Goal: Check status: Check status

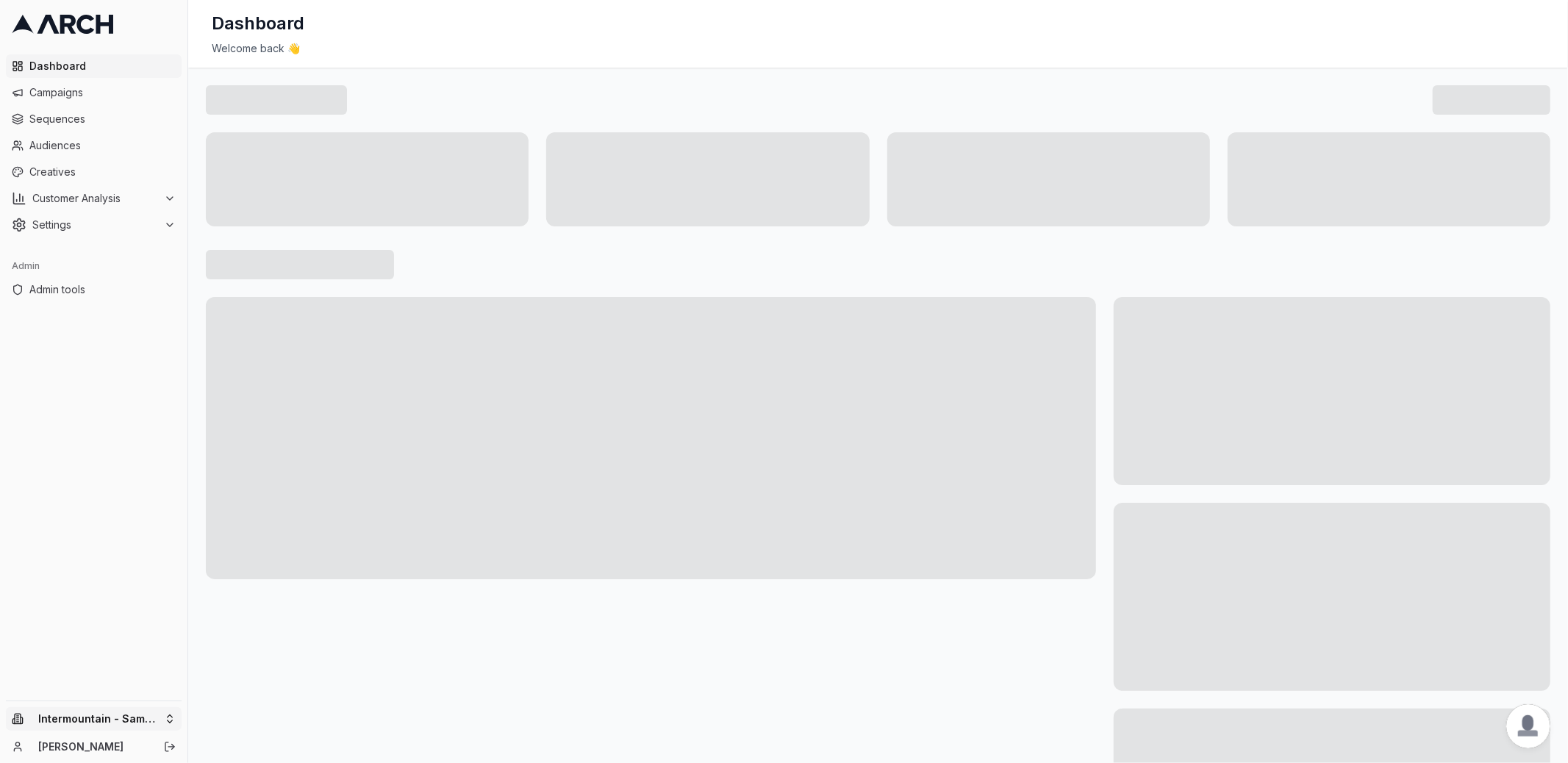
click at [152, 714] on html "Dashboard Campaigns Sequences Audiences Creatives Customer Analysis Settings Ad…" at bounding box center [784, 382] width 1568 height 763
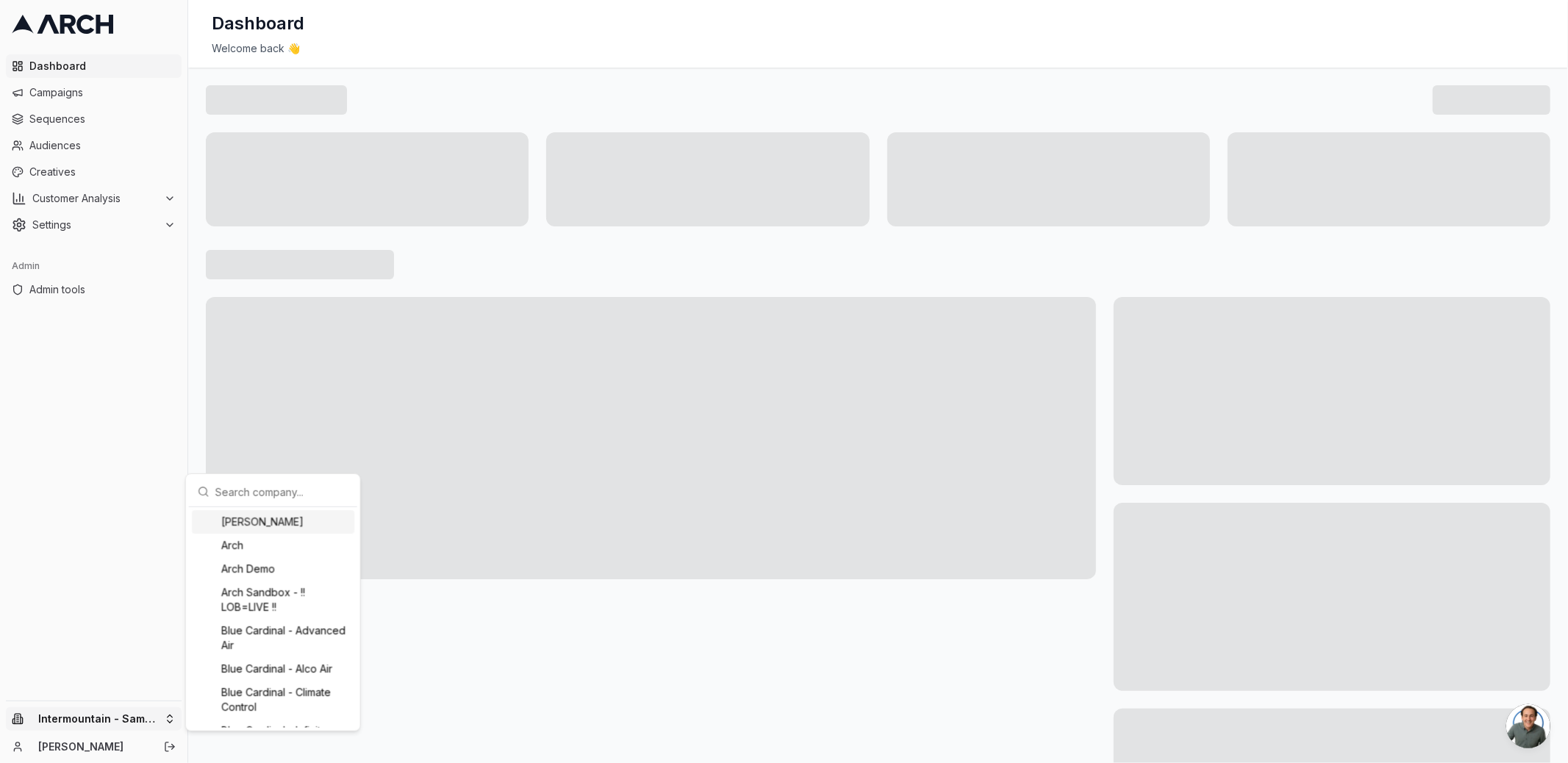
click at [238, 482] on input "text" at bounding box center [282, 491] width 133 height 30
click at [251, 520] on div "[PERSON_NAME]" at bounding box center [273, 522] width 162 height 24
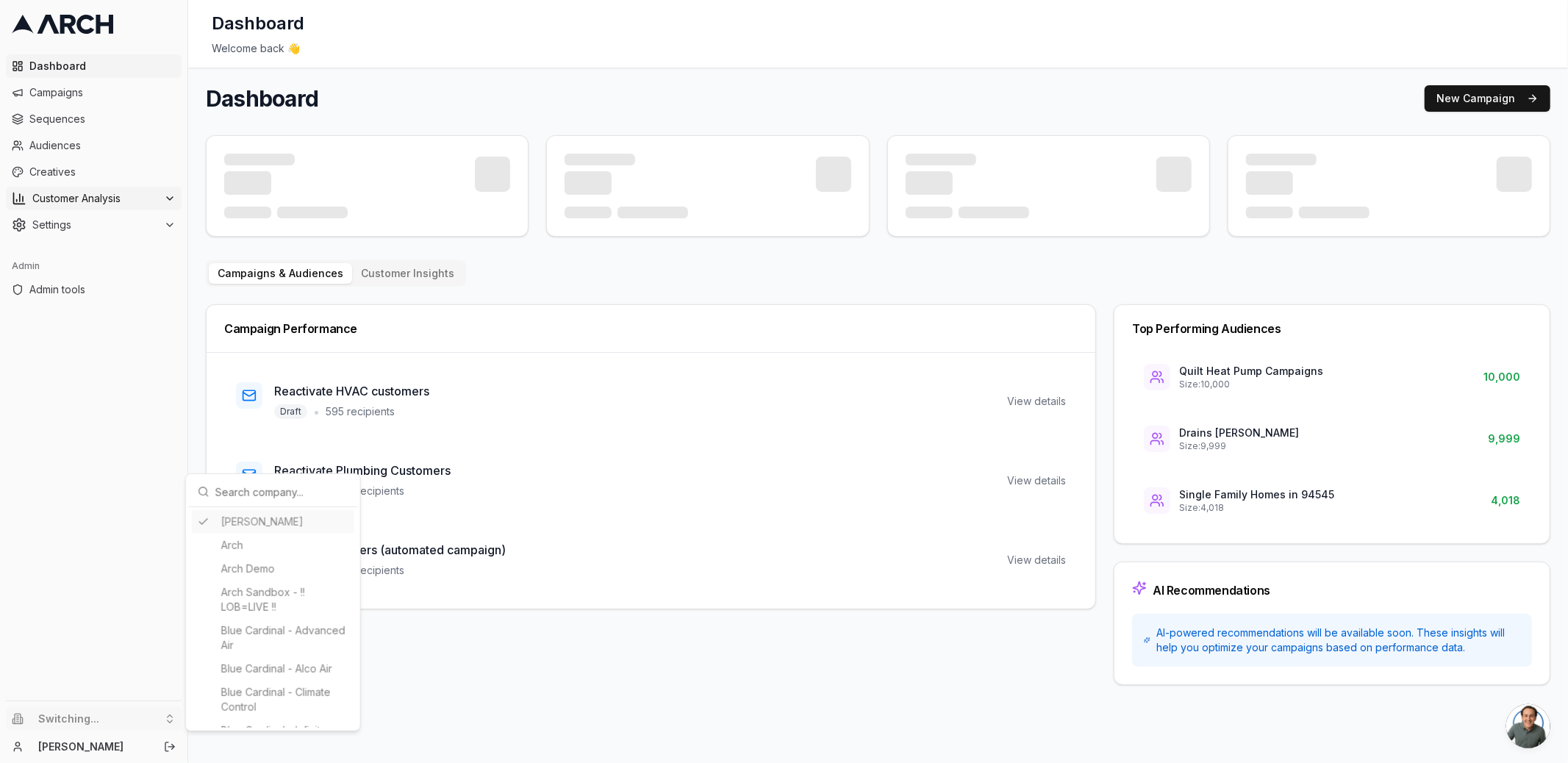
click at [113, 199] on html "Dashboard Campaigns Sequences Audiences Creatives Customer Analysis Settings Ad…" at bounding box center [784, 382] width 1568 height 763
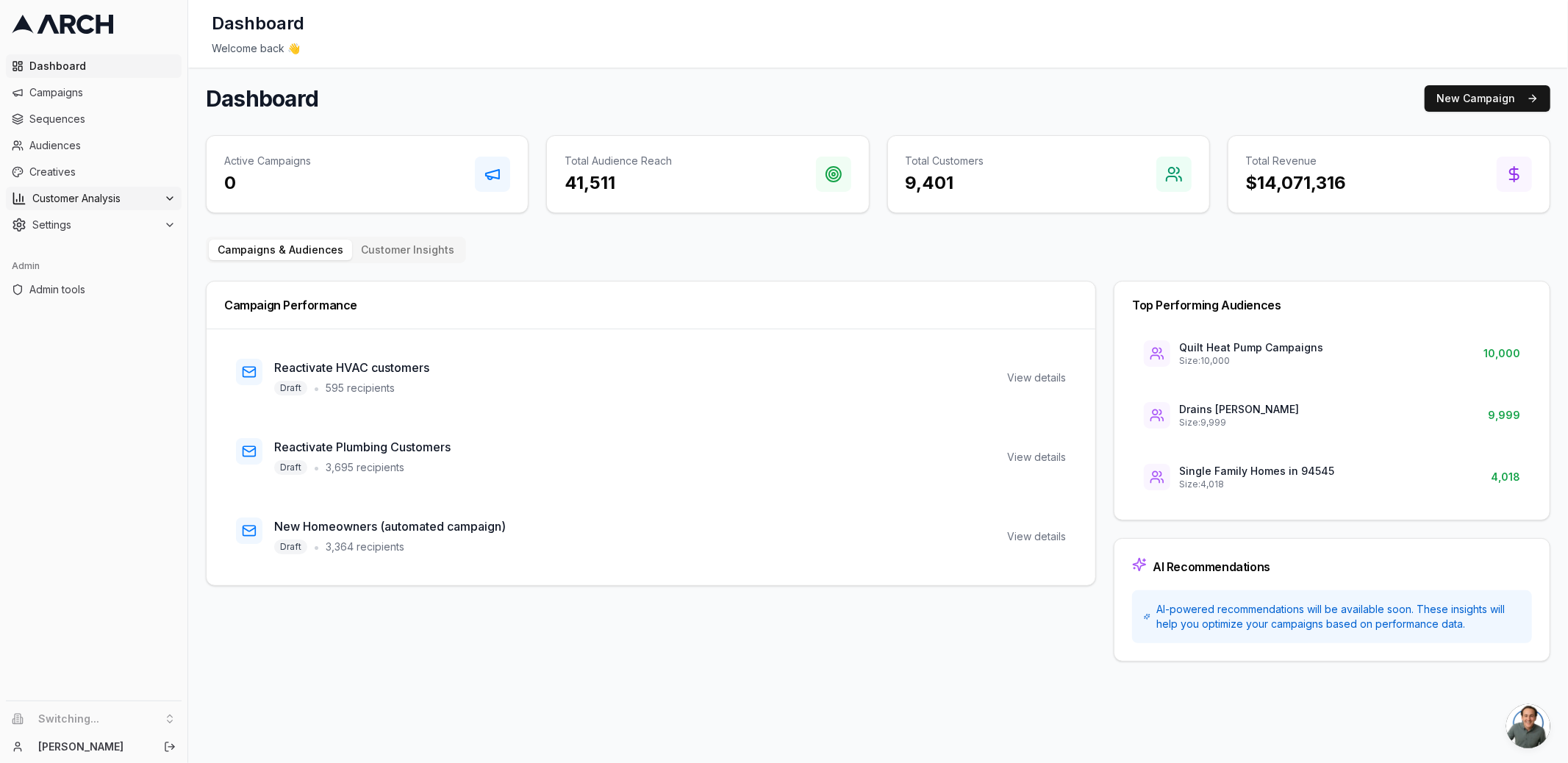
click at [113, 199] on span "Customer Analysis" at bounding box center [95, 197] width 126 height 14
click at [105, 116] on span "Sequences" at bounding box center [102, 118] width 146 height 14
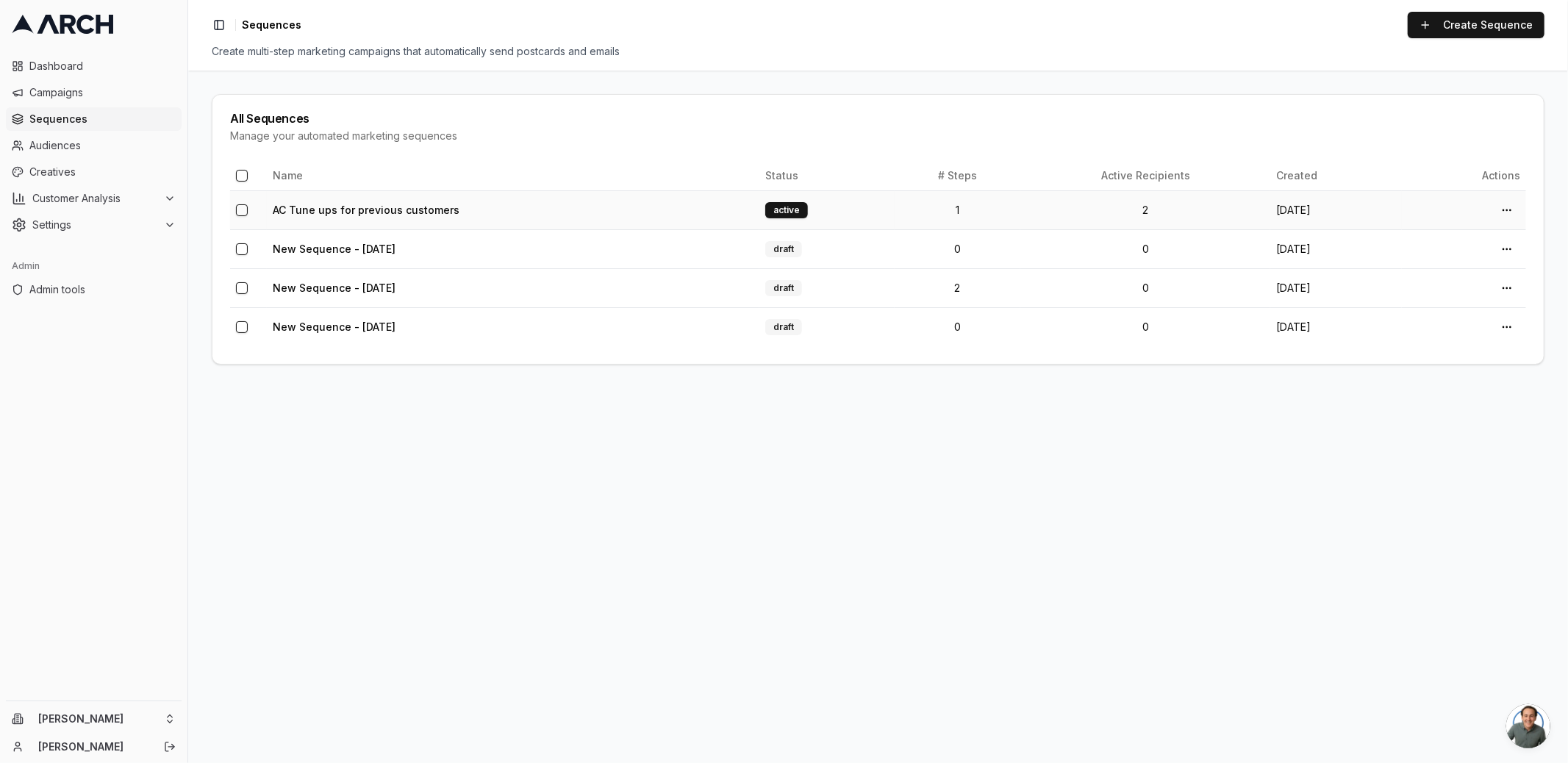
click at [362, 216] on td "AC Tune ups for previous customers" at bounding box center [513, 209] width 492 height 39
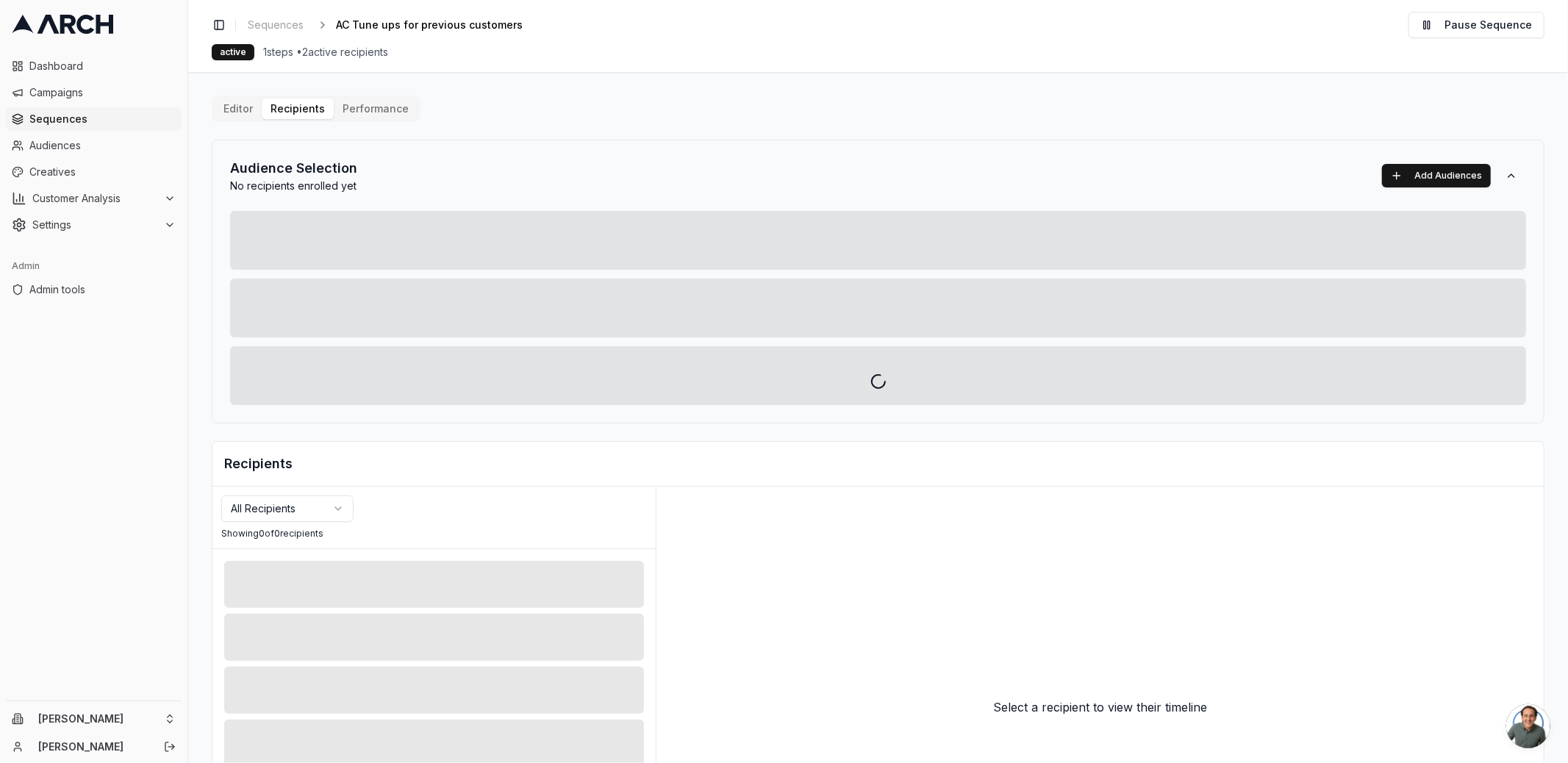
click at [353, 107] on div at bounding box center [878, 382] width 1380 height 763
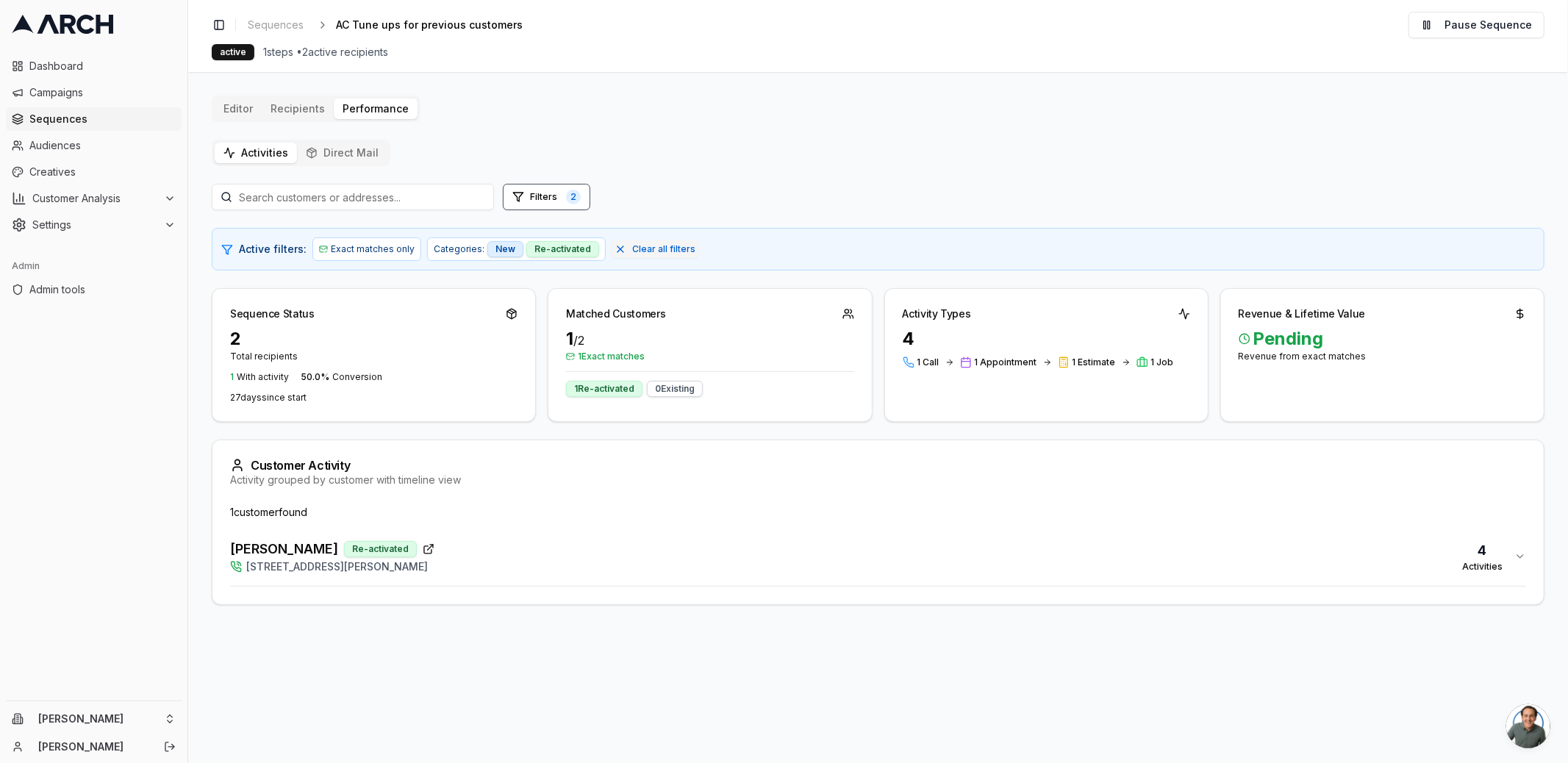
click at [601, 546] on div "Dr. Elizabeth Ringrose Re-activated 2901 Russell Street, Berkeley, CA 94705 4 A…" at bounding box center [872, 556] width 1285 height 35
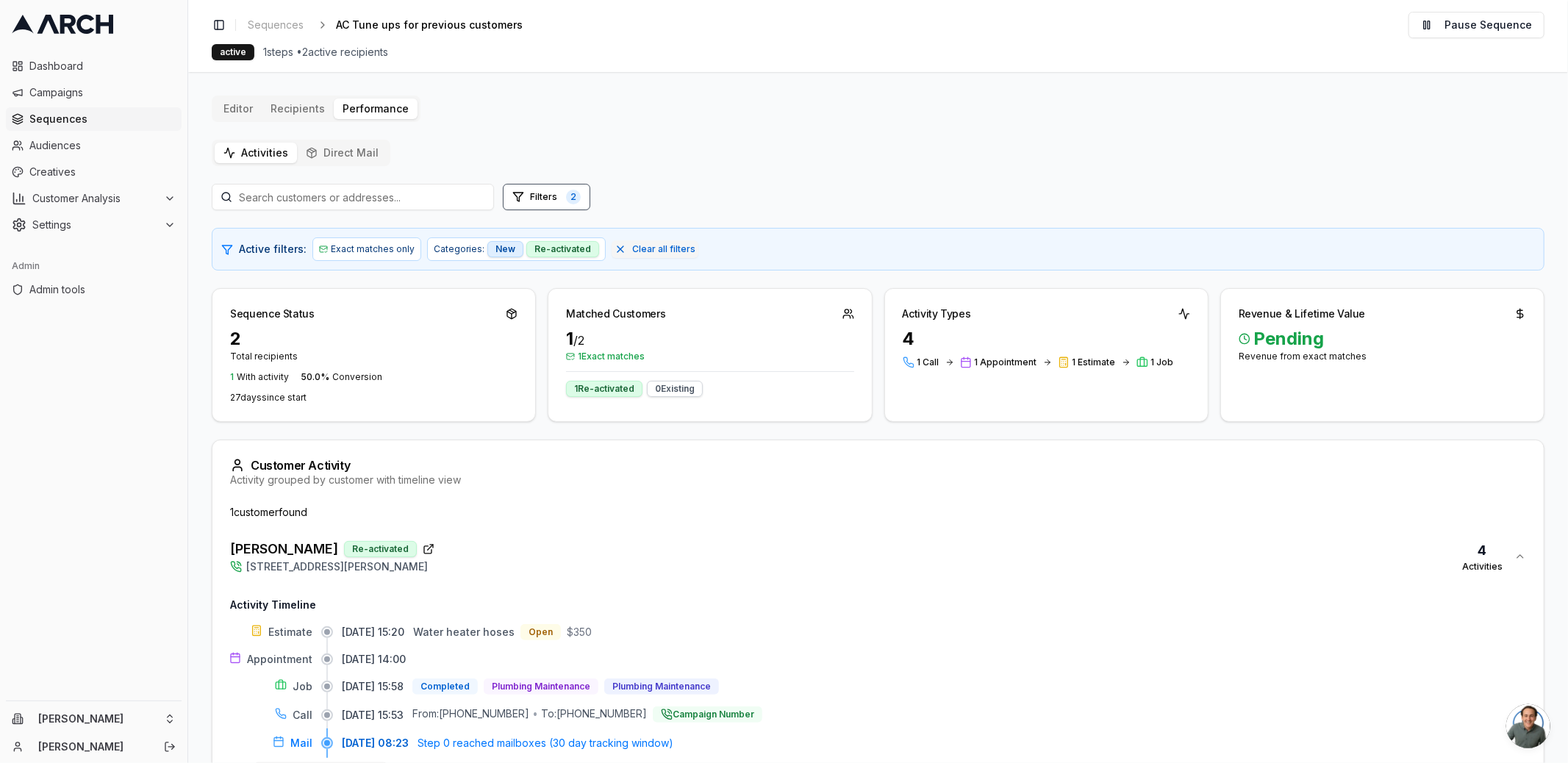
scroll to position [97, 0]
